Goal: Task Accomplishment & Management: Use online tool/utility

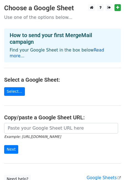
click at [99, 50] on link "Read more..." at bounding box center [57, 53] width 94 height 11
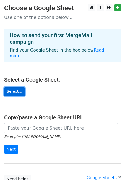
click at [15, 87] on link "Select..." at bounding box center [14, 91] width 21 height 9
click at [46, 95] on main "Choose a Google Sheet Use one of the options below... How to send your first Me…" at bounding box center [62, 93] width 125 height 179
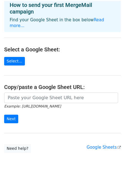
scroll to position [32, 0]
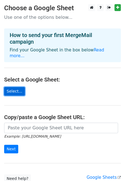
click at [15, 87] on link "Select..." at bounding box center [14, 91] width 21 height 9
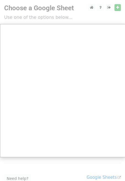
click at [117, 9] on div at bounding box center [62, 110] width 125 height 221
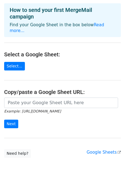
scroll to position [40, 0]
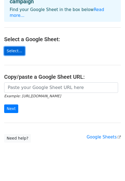
click at [16, 47] on link "Select..." at bounding box center [14, 51] width 21 height 9
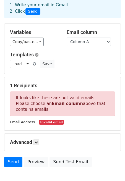
scroll to position [61, 0]
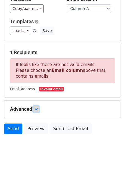
click at [37, 111] on link at bounding box center [36, 109] width 6 height 6
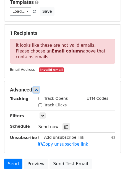
scroll to position [80, 0]
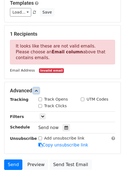
click at [37, 92] on icon at bounding box center [36, 90] width 3 height 3
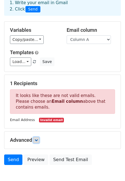
scroll to position [0, 0]
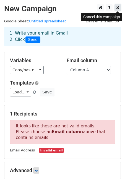
click at [116, 8] on icon at bounding box center [117, 8] width 3 height 4
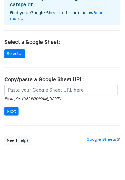
scroll to position [40, 0]
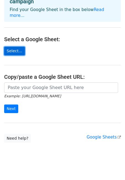
click at [16, 47] on link "Select..." at bounding box center [14, 51] width 21 height 9
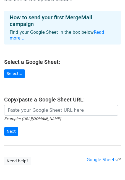
scroll to position [41, 0]
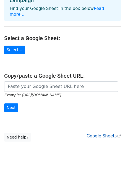
click at [109, 133] on link "Google Sheets" at bounding box center [103, 135] width 34 height 5
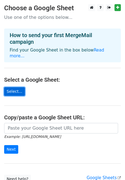
click at [17, 87] on link "Select..." at bounding box center [14, 91] width 21 height 9
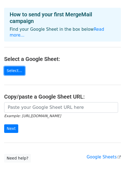
scroll to position [23, 0]
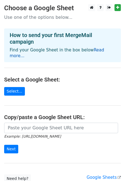
click at [94, 49] on link "Read more..." at bounding box center [57, 53] width 94 height 11
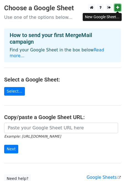
click at [117, 7] on icon at bounding box center [117, 8] width 3 height 4
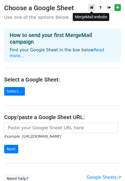
click at [93, 5] on link at bounding box center [91, 7] width 7 height 7
click at [103, 7] on link at bounding box center [100, 7] width 7 height 7
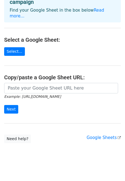
scroll to position [40, 0]
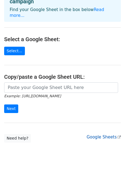
click at [109, 135] on link "Google Sheets" at bounding box center [103, 137] width 34 height 5
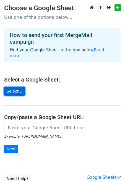
click at [12, 87] on link "Select..." at bounding box center [14, 91] width 21 height 9
click at [14, 87] on link "Select..." at bounding box center [14, 91] width 21 height 9
